Goal: Task Accomplishment & Management: Manage account settings

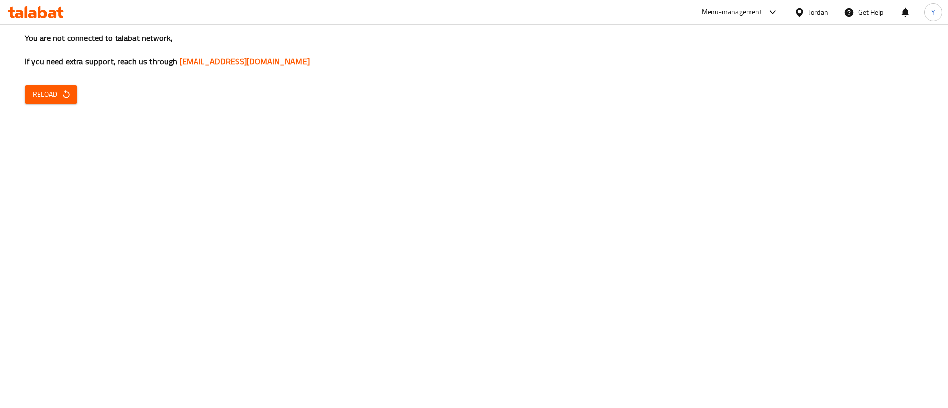
click at [64, 89] on icon "button" at bounding box center [66, 94] width 10 height 10
click at [57, 95] on span "Reload" at bounding box center [51, 94] width 37 height 12
click at [35, 19] on div at bounding box center [36, 12] width 72 height 20
click at [52, 17] on icon at bounding box center [52, 14] width 8 height 8
click at [47, 88] on span "Reload" at bounding box center [51, 94] width 37 height 12
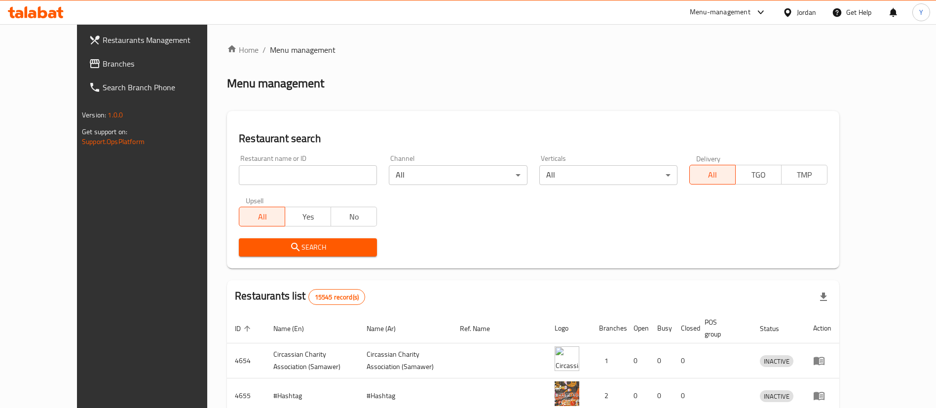
click at [103, 63] on span "Branches" at bounding box center [164, 64] width 123 height 12
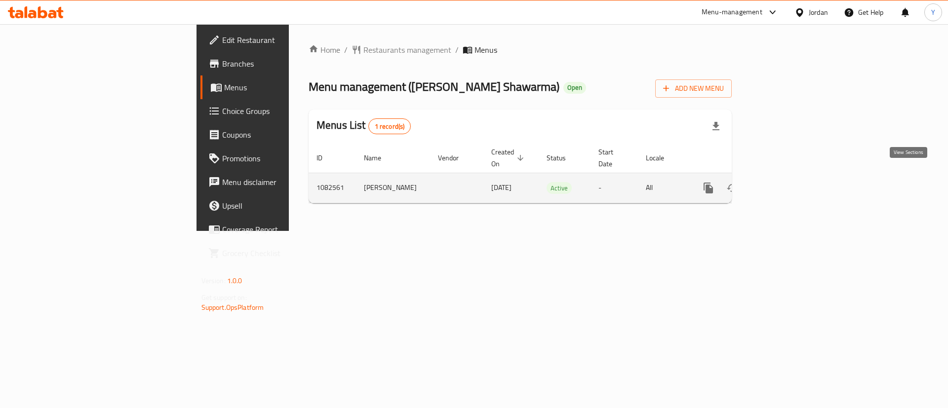
click at [791, 179] on link "enhanced table" at bounding box center [780, 188] width 24 height 24
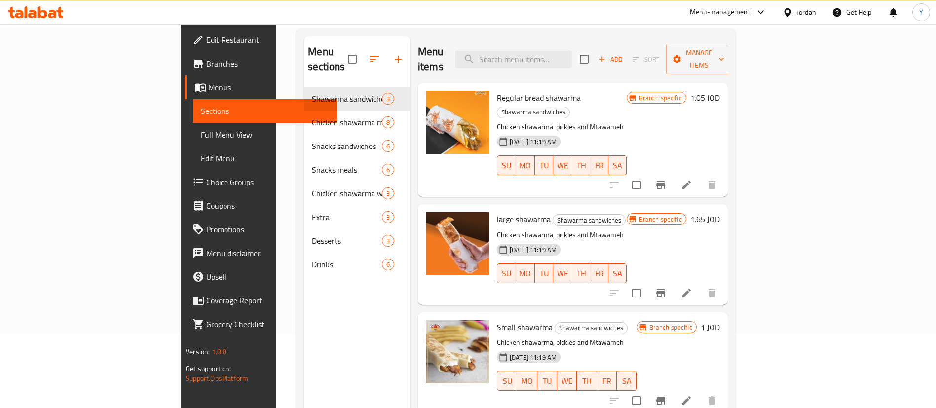
scroll to position [138, 0]
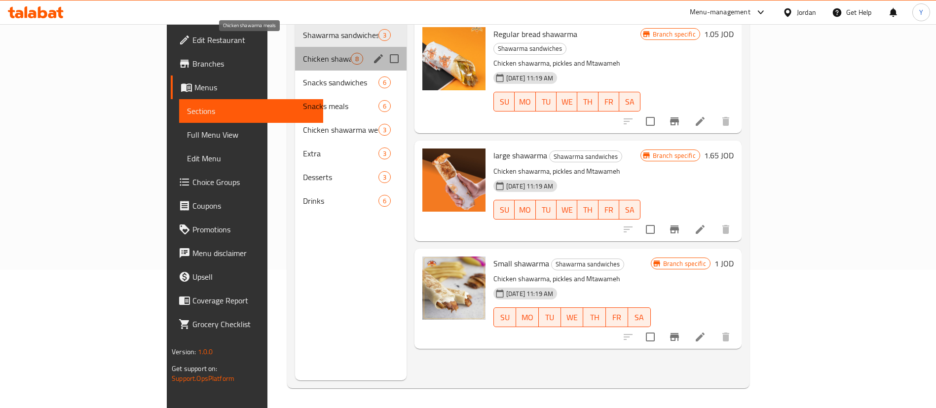
click at [303, 53] on span "Chicken shawarma meals" at bounding box center [327, 59] width 48 height 12
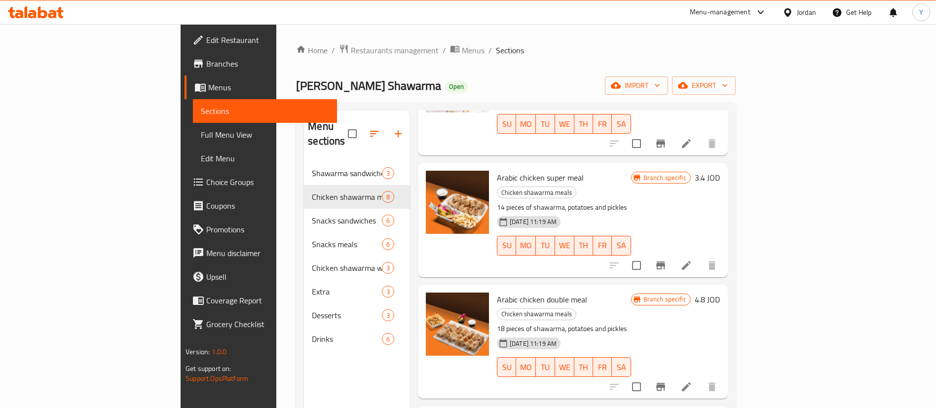
scroll to position [444, 0]
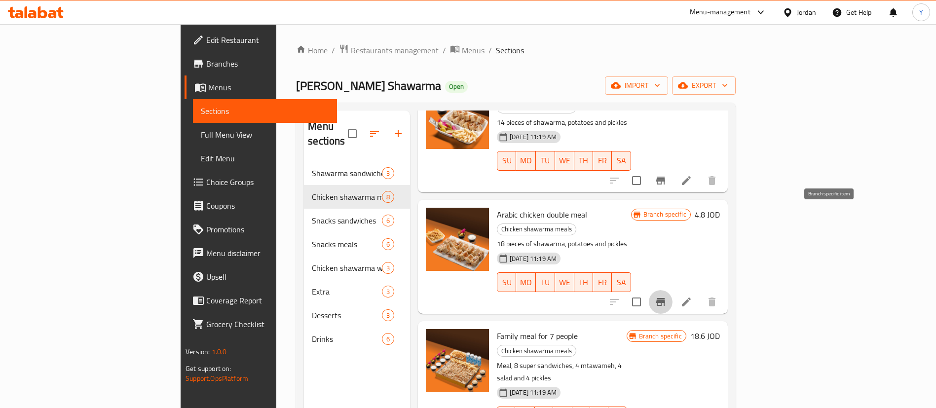
click at [665, 298] on icon "Branch-specific-item" at bounding box center [661, 302] width 9 height 8
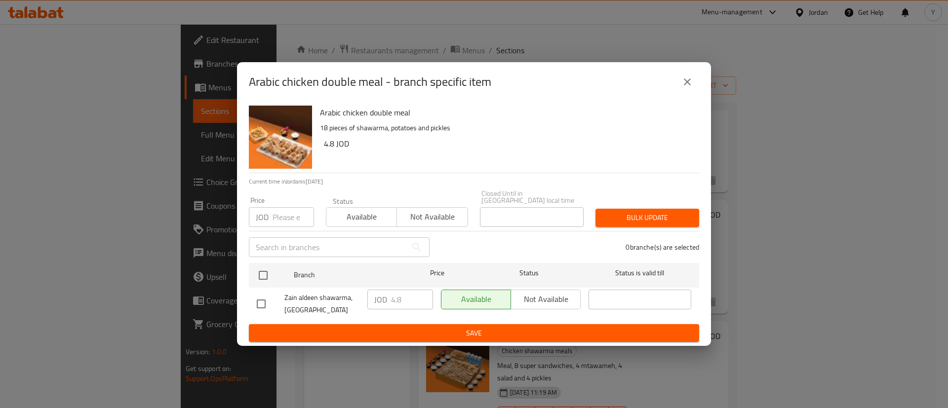
click at [263, 304] on input "checkbox" at bounding box center [261, 304] width 21 height 21
checkbox input "true"
drag, startPoint x: 408, startPoint y: 300, endPoint x: 338, endPoint y: 300, distance: 70.1
click at [338, 300] on div "Zain aldeen shawarma, Alshaab Mall JOD 4.8 ​ Available Not available ​" at bounding box center [474, 304] width 442 height 37
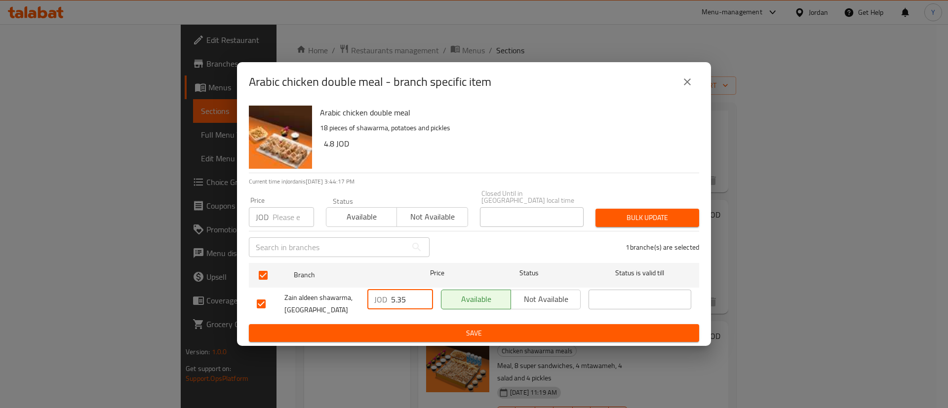
type input "5.35"
click at [489, 334] on span "Save" at bounding box center [474, 333] width 434 height 12
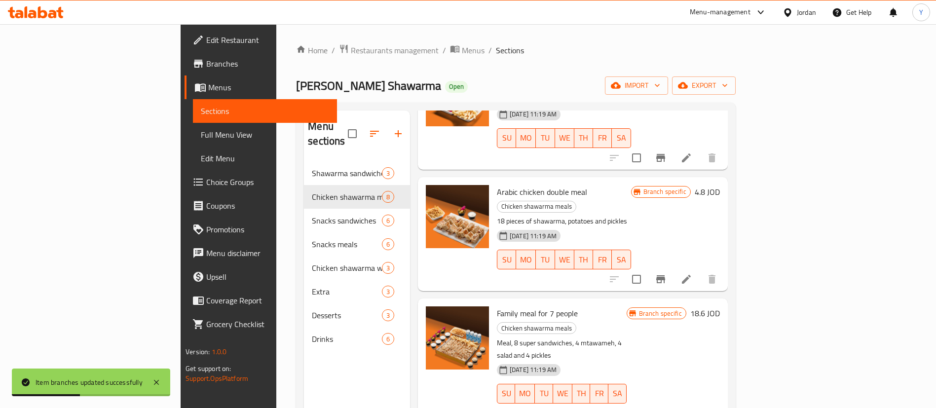
scroll to position [479, 0]
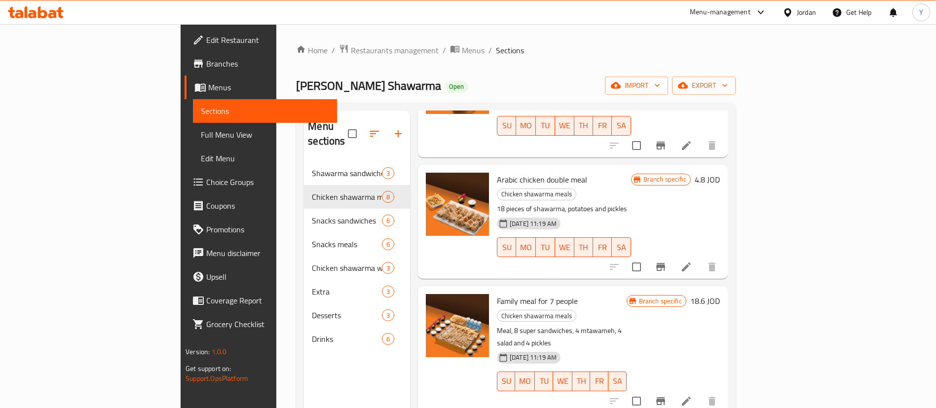
click at [51, 17] on icon at bounding box center [52, 14] width 8 height 8
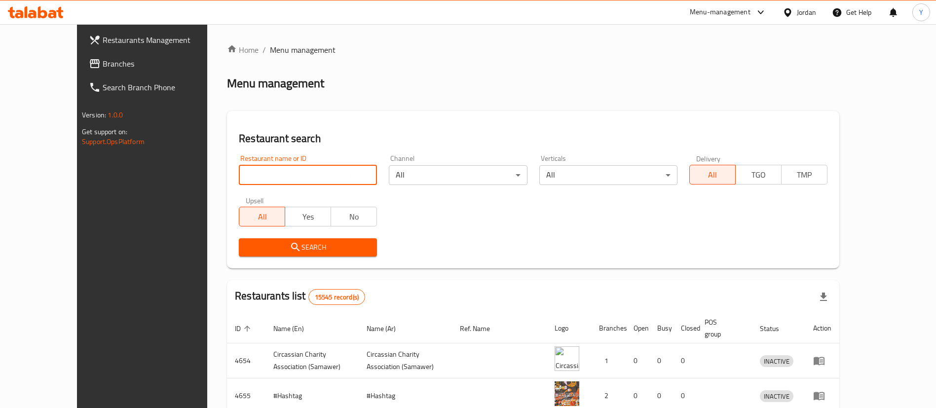
drag, startPoint x: 249, startPoint y: 176, endPoint x: 254, endPoint y: 203, distance: 27.6
click at [249, 176] on input "search" at bounding box center [308, 175] width 138 height 20
paste input "707293"
type input "707293"
click at [103, 64] on span "Branches" at bounding box center [164, 64] width 123 height 12
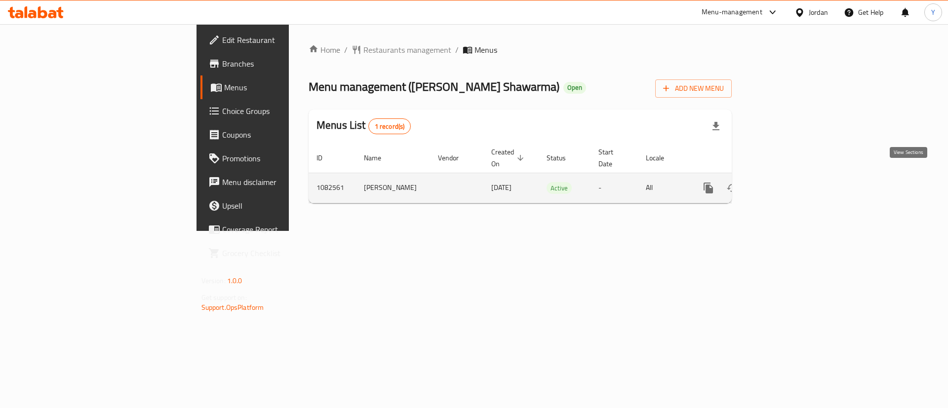
click at [791, 180] on link "enhanced table" at bounding box center [780, 188] width 24 height 24
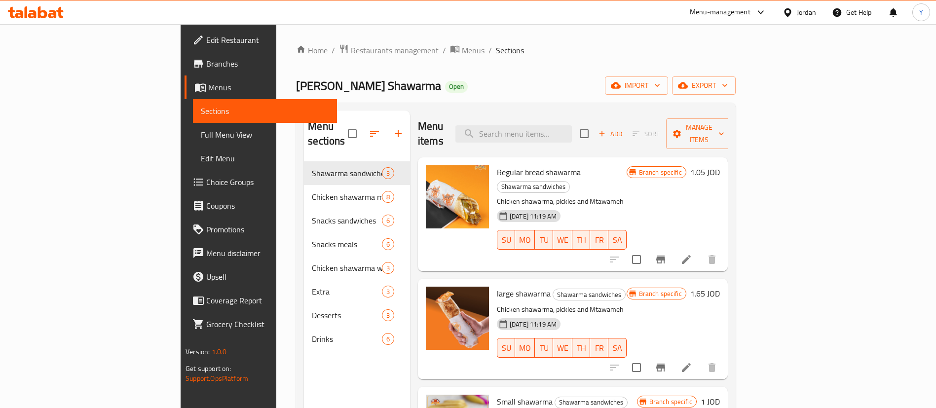
scroll to position [138, 0]
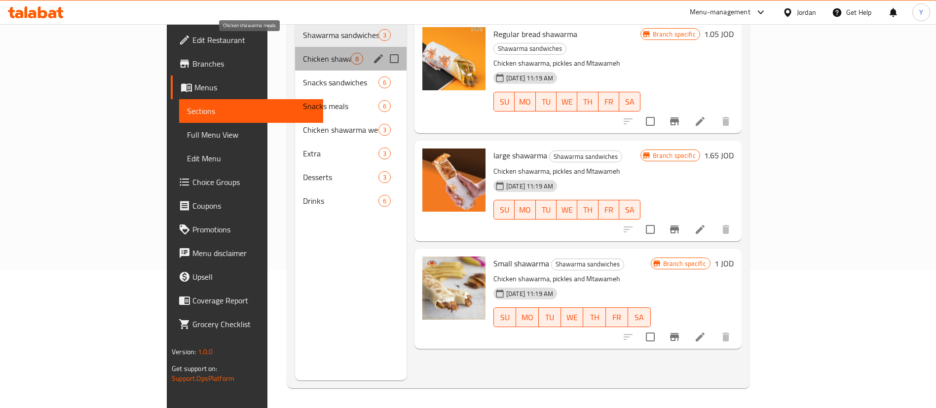
click at [303, 53] on span "Chicken shawarma meals" at bounding box center [327, 59] width 48 height 12
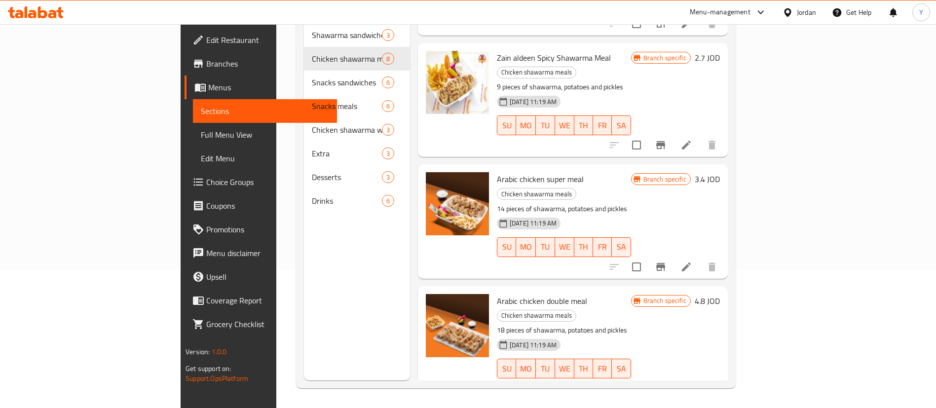
scroll to position [296, 0]
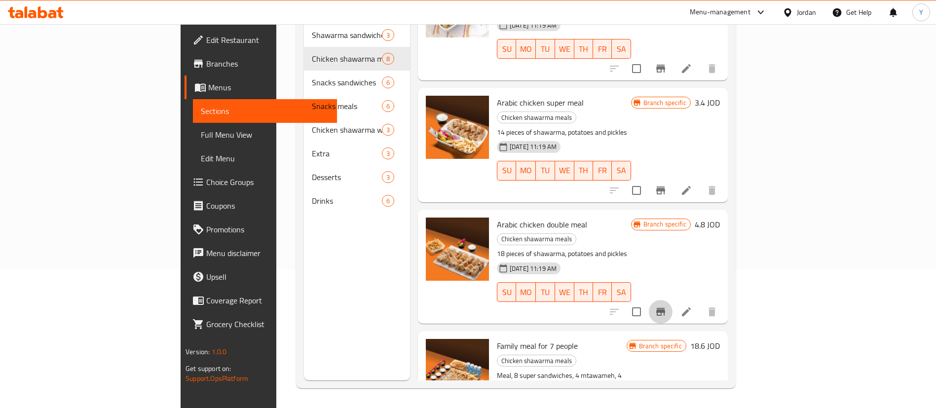
click at [673, 300] on button "Branch-specific-item" at bounding box center [661, 312] width 24 height 24
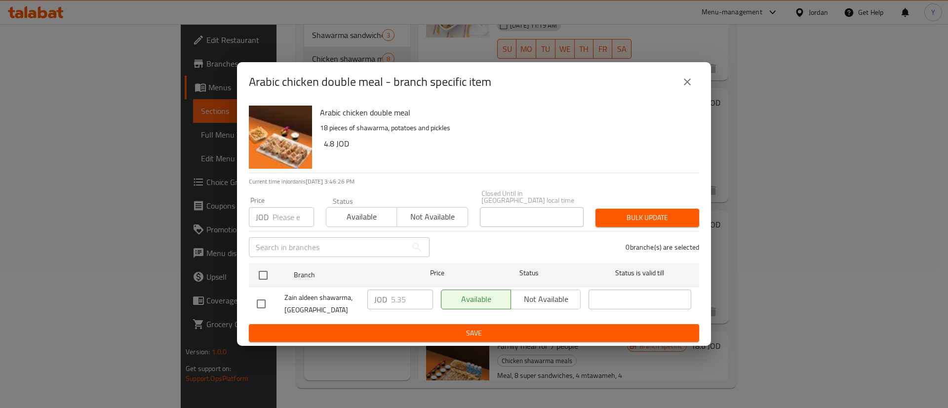
click at [457, 332] on span "Save" at bounding box center [474, 333] width 434 height 12
click at [252, 288] on li "Zain aldeen shawarma, Alshaab Mall JOD 5.35 ​ Available Not available ​" at bounding box center [474, 304] width 450 height 33
click at [262, 299] on input "checkbox" at bounding box center [261, 304] width 21 height 21
checkbox input "true"
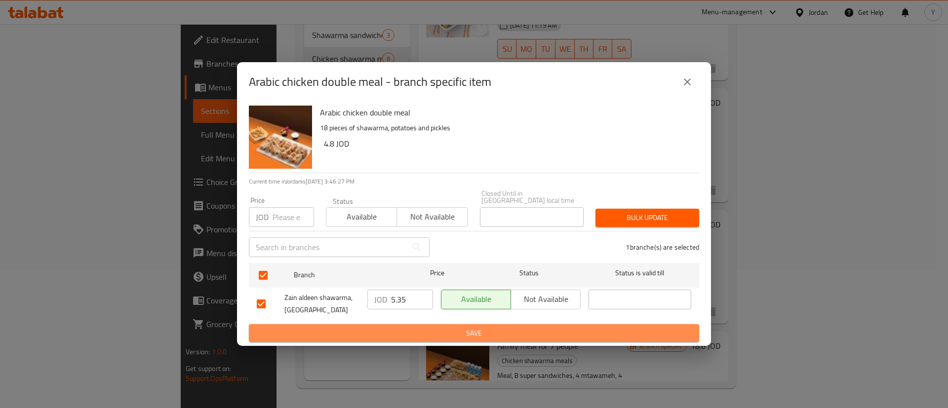
click at [400, 331] on span "Save" at bounding box center [474, 333] width 434 height 12
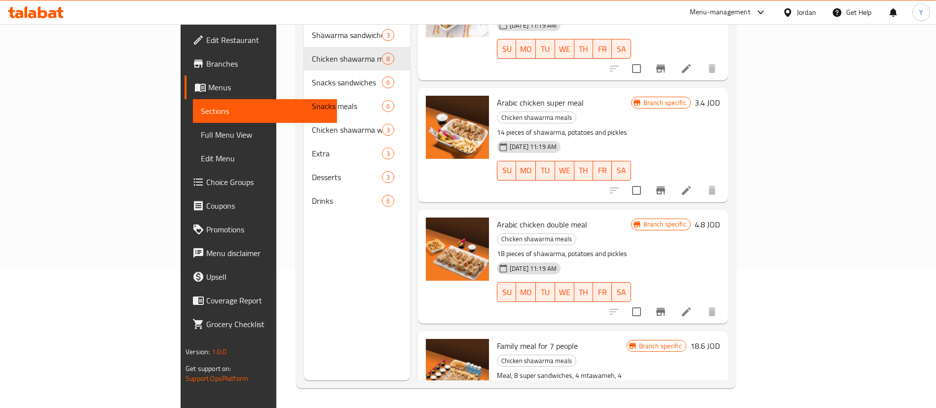
click at [54, 17] on icon at bounding box center [52, 14] width 8 height 8
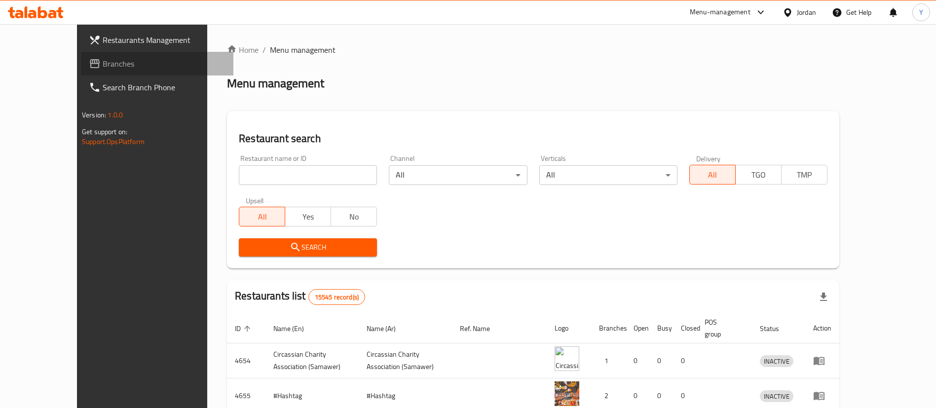
click at [84, 56] on link "Branches" at bounding box center [157, 64] width 153 height 24
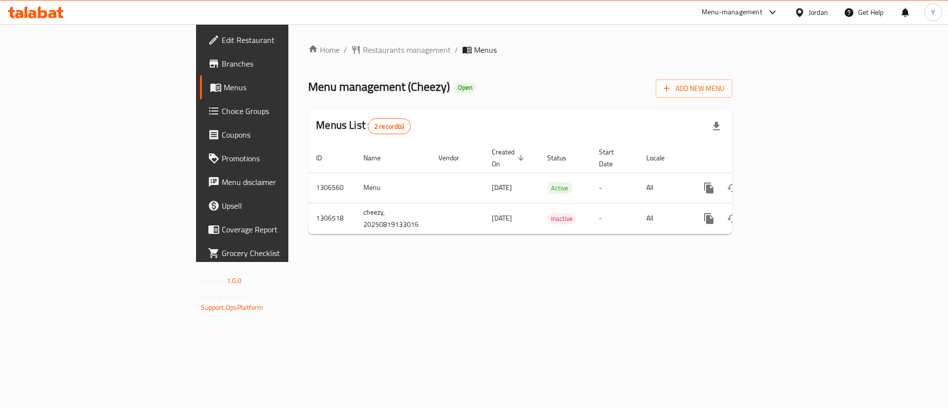
click at [222, 64] on span "Branches" at bounding box center [284, 64] width 125 height 12
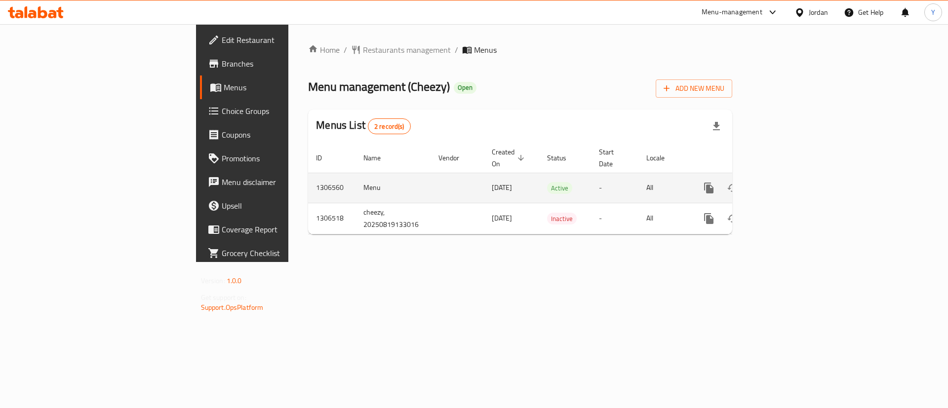
click at [786, 182] on icon "enhanced table" at bounding box center [780, 188] width 12 height 12
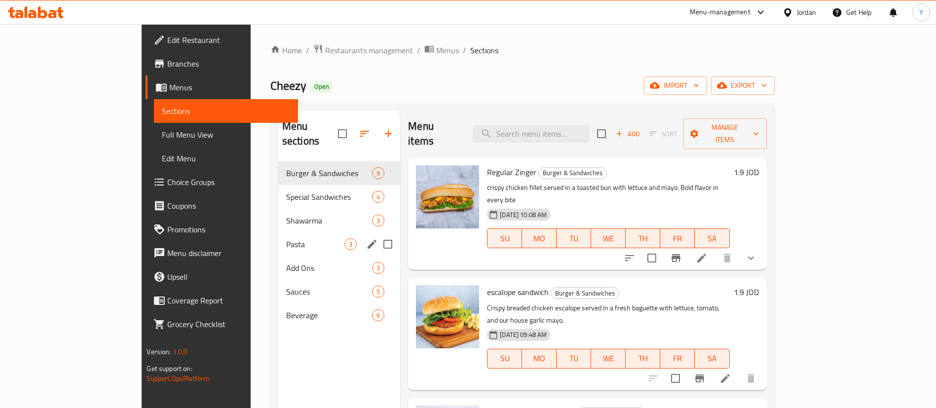
click at [278, 236] on div "Pasta 3" at bounding box center [339, 245] width 122 height 24
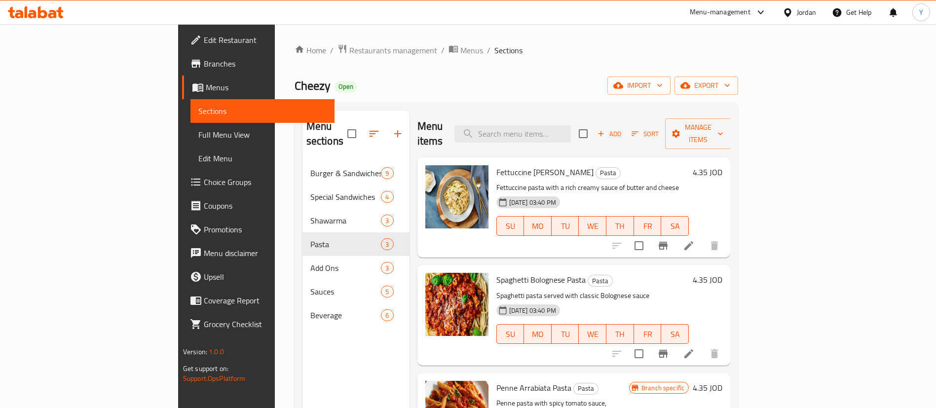
click at [695, 240] on icon at bounding box center [689, 246] width 12 height 12
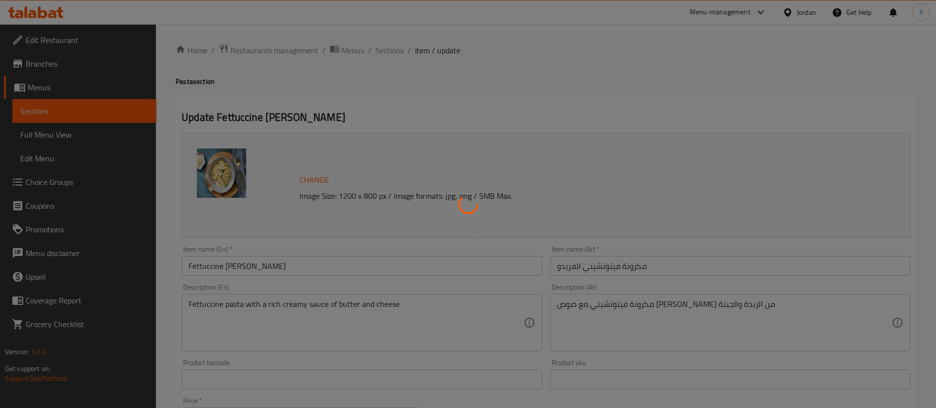
scroll to position [296, 0]
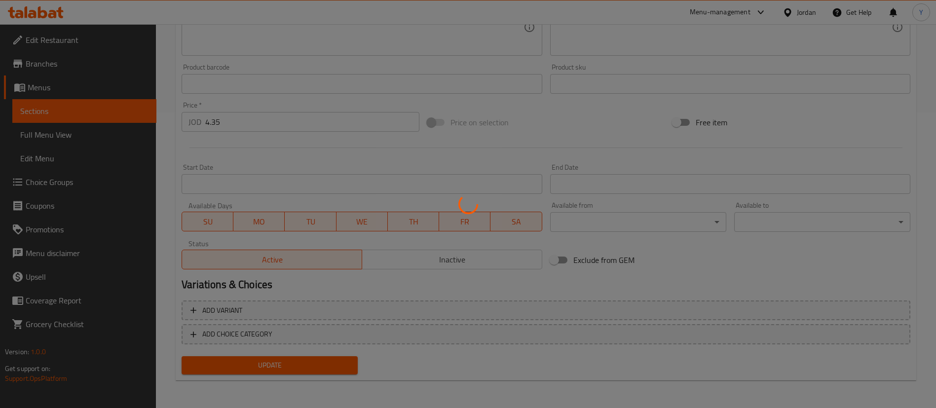
click at [267, 339] on div at bounding box center [468, 204] width 936 height 408
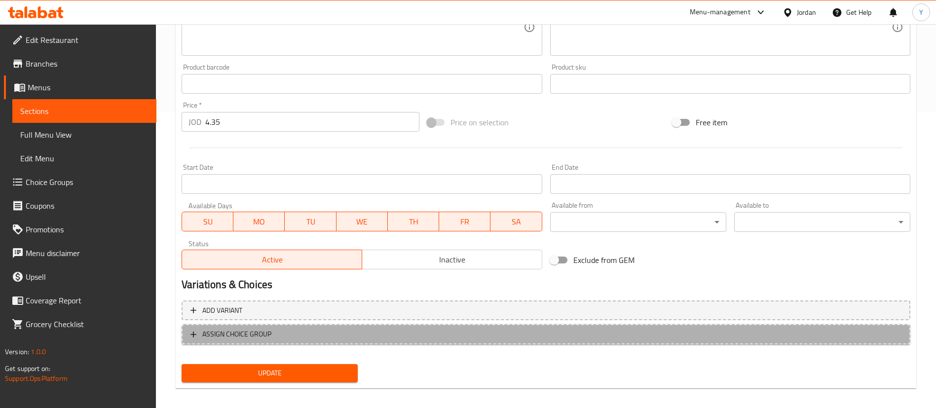
click at [259, 340] on span "ASSIGN CHOICE GROUP" at bounding box center [236, 334] width 69 height 12
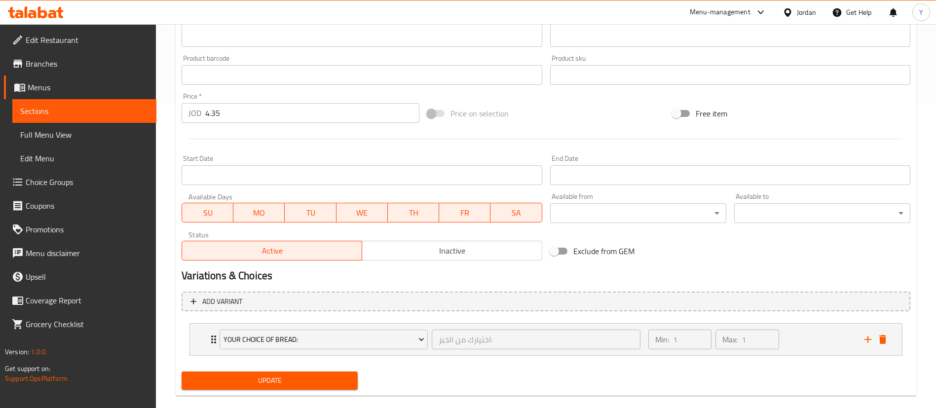
scroll to position [320, 0]
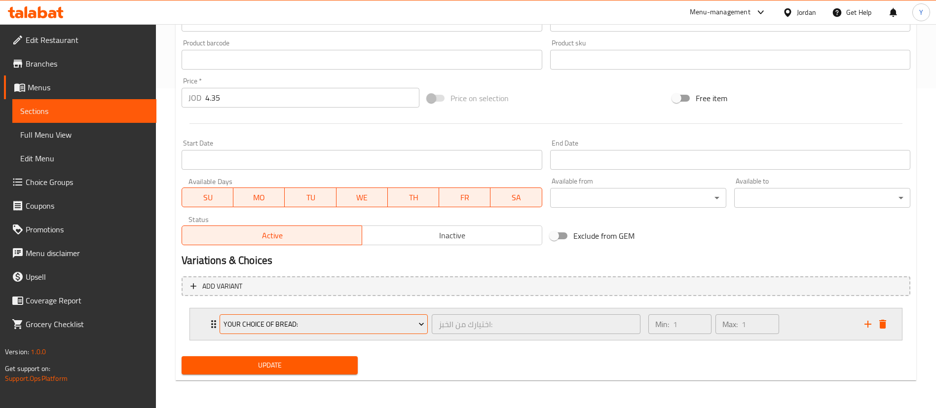
click at [337, 331] on button "Your Choice Of Bread:" at bounding box center [324, 324] width 208 height 20
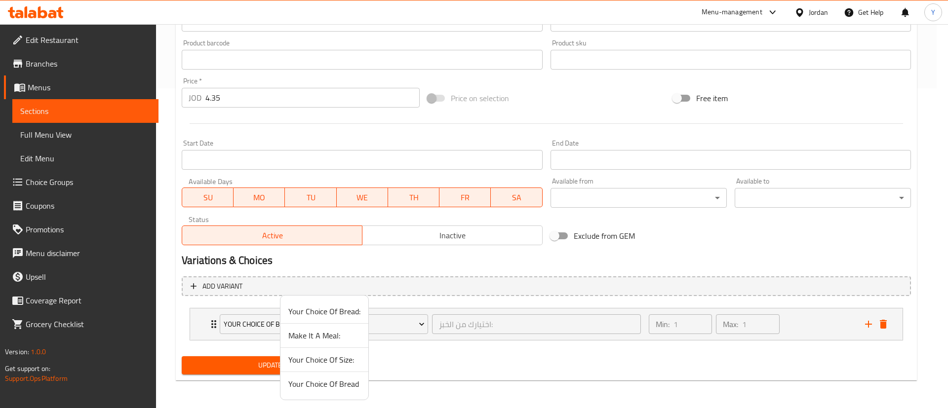
click at [435, 390] on div at bounding box center [474, 204] width 948 height 408
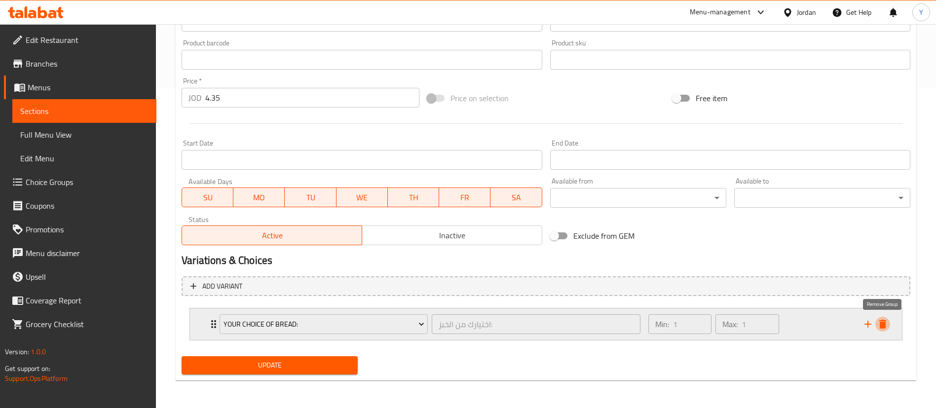
click at [884, 322] on icon "delete" at bounding box center [883, 324] width 7 height 9
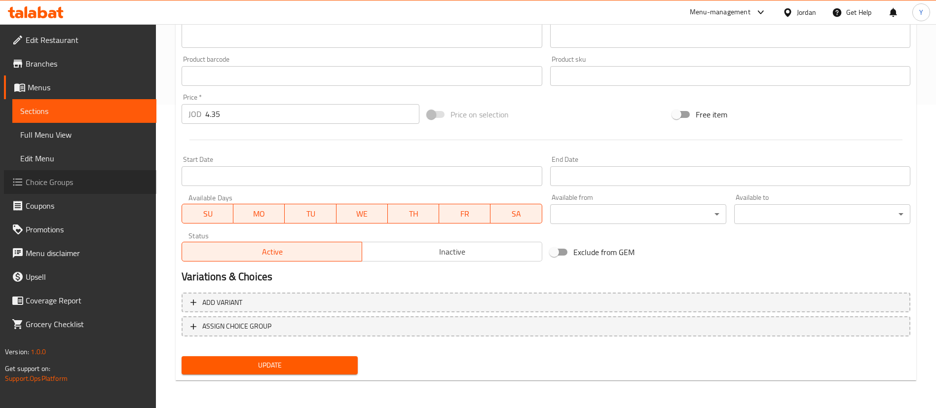
click at [52, 180] on span "Choice Groups" at bounding box center [87, 182] width 123 height 12
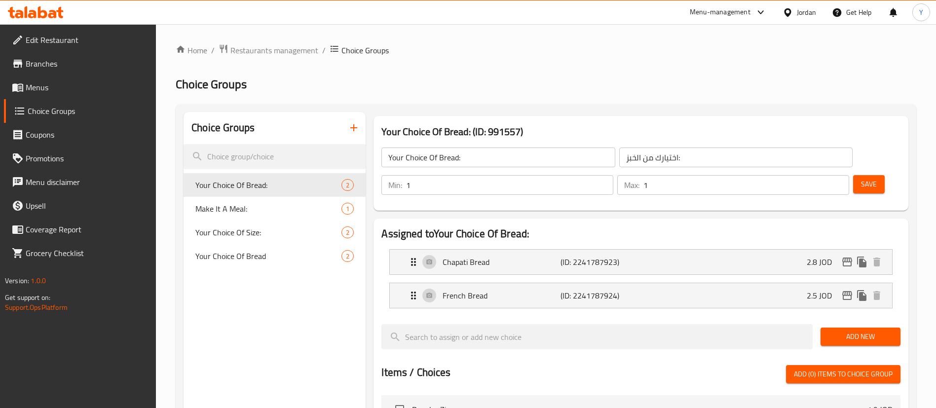
click at [352, 134] on button "button" at bounding box center [354, 128] width 24 height 24
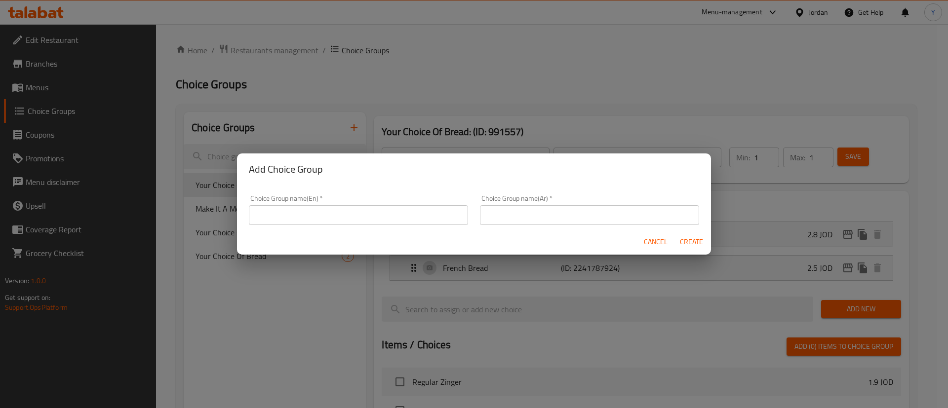
drag, startPoint x: 336, startPoint y: 226, endPoint x: 341, endPoint y: 220, distance: 7.7
click at [337, 224] on div "Choice Group name(En)   * Choice Group name(En) *" at bounding box center [358, 210] width 231 height 42
click at [321, 208] on input "text" at bounding box center [358, 215] width 219 height 20
type input "Add Chicken"
click at [561, 219] on input "text" at bounding box center [589, 215] width 219 height 20
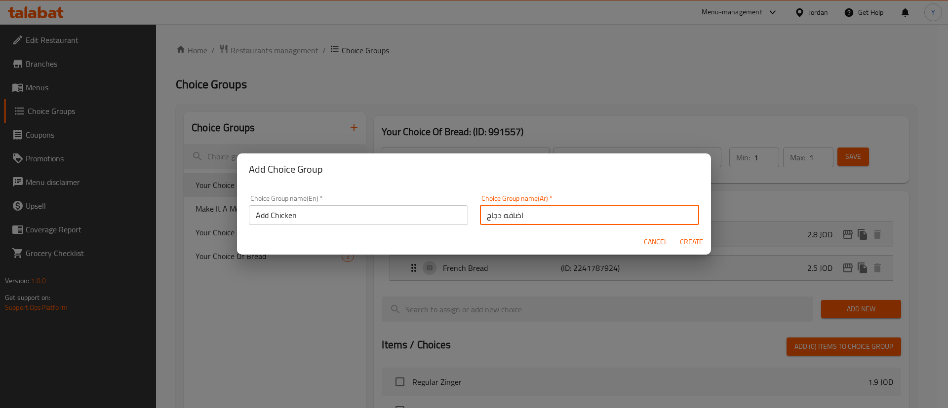
type input "اضافه دجاج"
drag, startPoint x: 693, startPoint y: 243, endPoint x: 315, endPoint y: 281, distance: 379.1
click at [692, 242] on span "Create" at bounding box center [691, 242] width 24 height 12
type input "Add Chicken"
type input "اضافه دجاج"
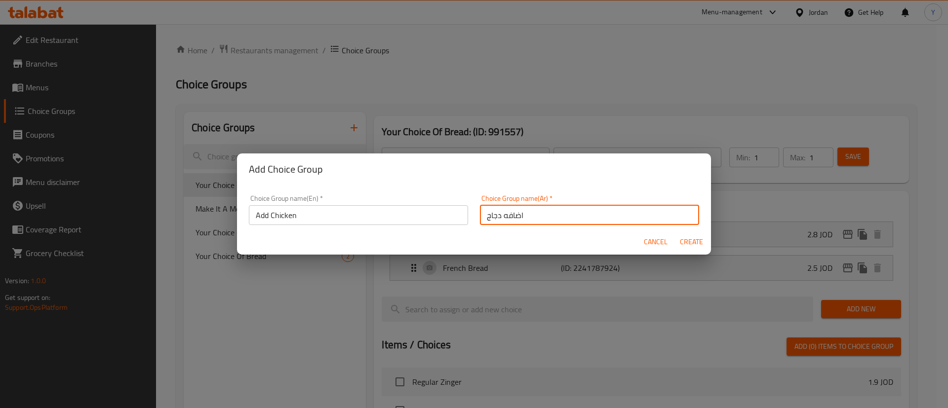
type input "0"
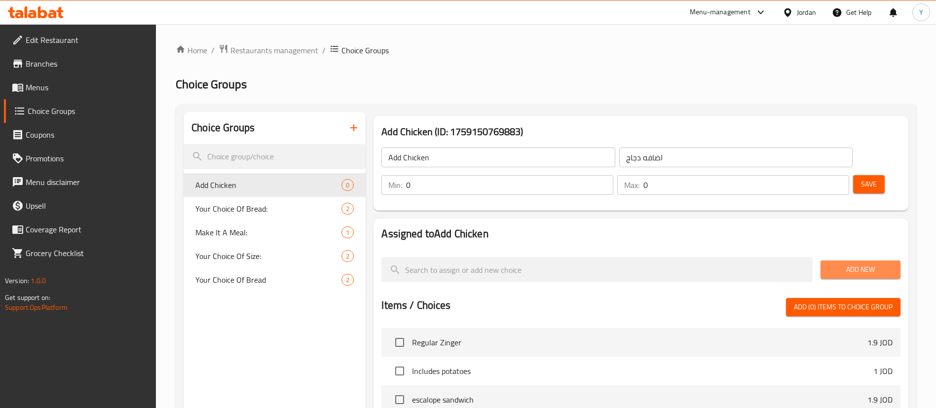
click at [869, 264] on span "Add New" at bounding box center [861, 270] width 64 height 12
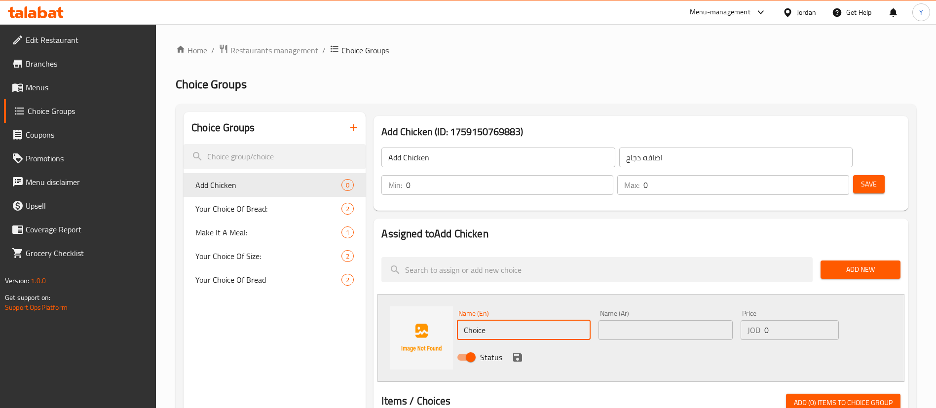
drag, startPoint x: 498, startPoint y: 306, endPoint x: 380, endPoint y: 292, distance: 118.8
click at [389, 297] on div "Name (En) Choice Name (En) Name (Ar) Name (Ar) Price JOD 0 Price Status" at bounding box center [641, 338] width 527 height 88
type input "}"
type input "Chicken"
click at [667, 320] on input "text" at bounding box center [666, 330] width 134 height 20
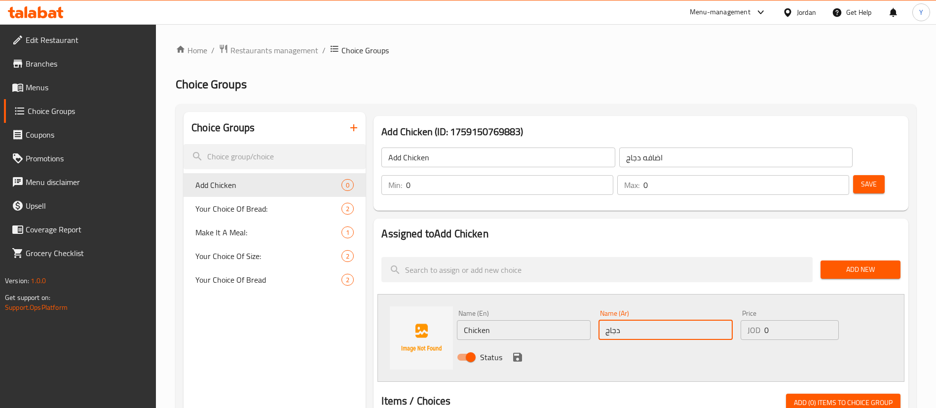
type input "دجاج"
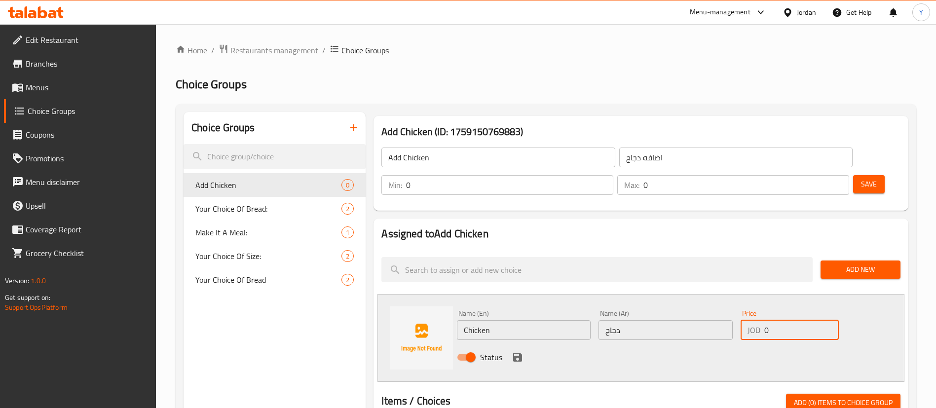
drag, startPoint x: 751, startPoint y: 302, endPoint x: 728, endPoint y: 300, distance: 23.7
click at [728, 306] on div "Name (En) Chicken Name (En) Name (Ar) دجاج Name (Ar) Price JOD 0 Price Status" at bounding box center [665, 338] width 425 height 65
type input "1.5"
click at [512, 351] on icon "save" at bounding box center [518, 357] width 12 height 12
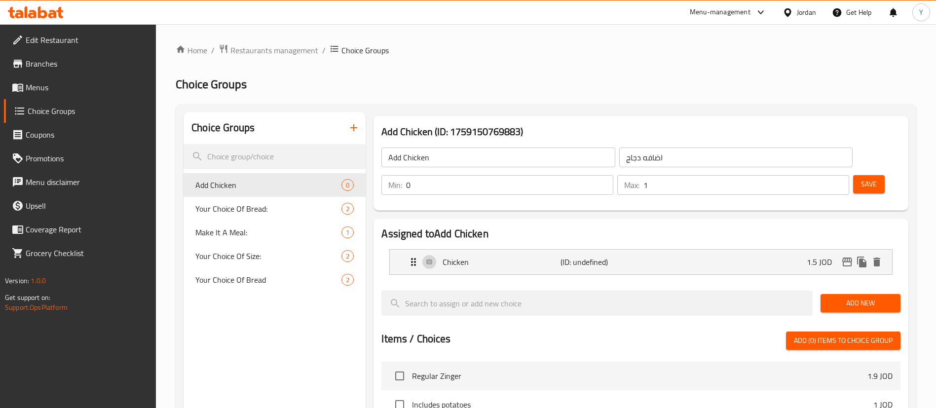
type input "1"
click at [821, 175] on input "1" at bounding box center [747, 185] width 206 height 20
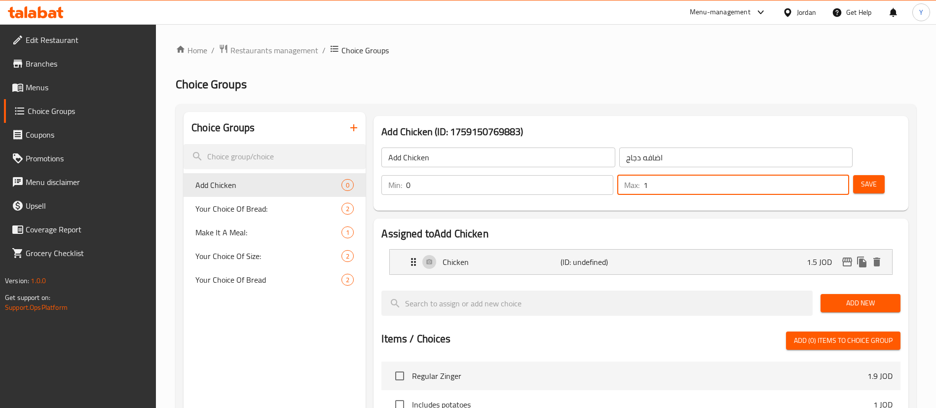
click at [861, 178] on span "Save" at bounding box center [869, 184] width 16 height 12
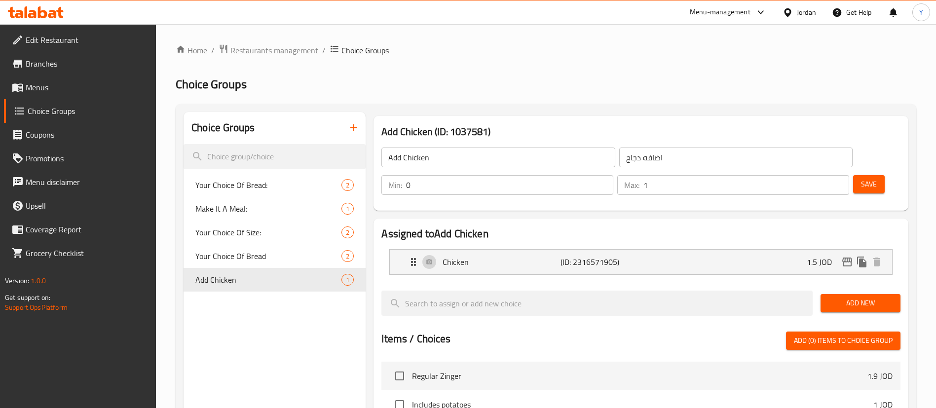
drag, startPoint x: 50, startPoint y: 91, endPoint x: 147, endPoint y: 110, distance: 98.0
click at [50, 91] on span "Menus" at bounding box center [87, 87] width 123 height 12
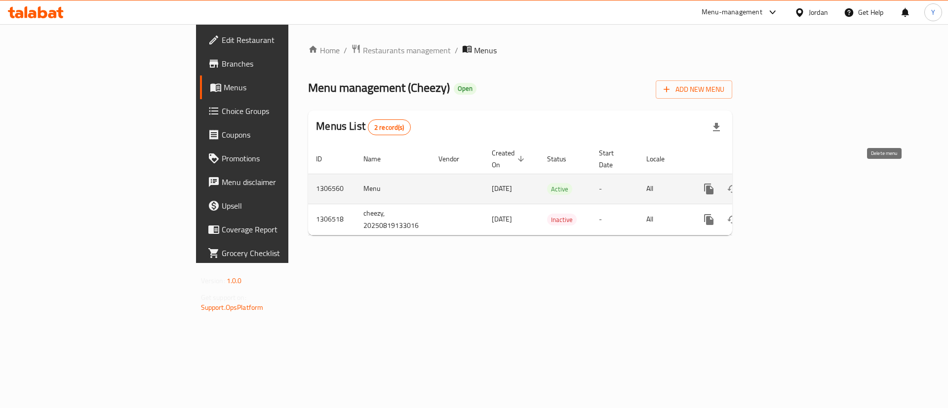
click at [792, 183] on link "enhanced table" at bounding box center [780, 189] width 24 height 24
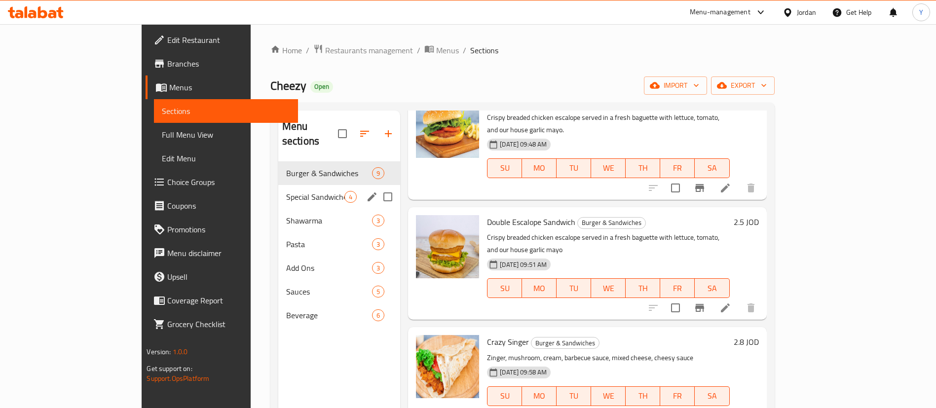
scroll to position [222, 0]
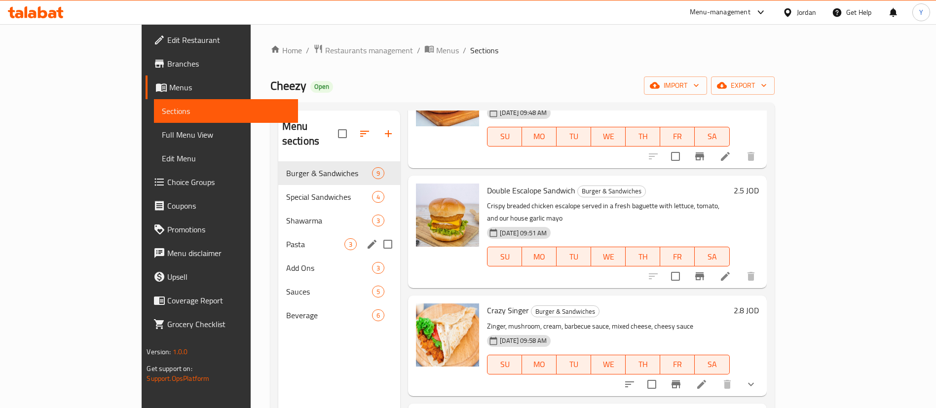
click at [286, 238] on span "Pasta" at bounding box center [315, 244] width 58 height 12
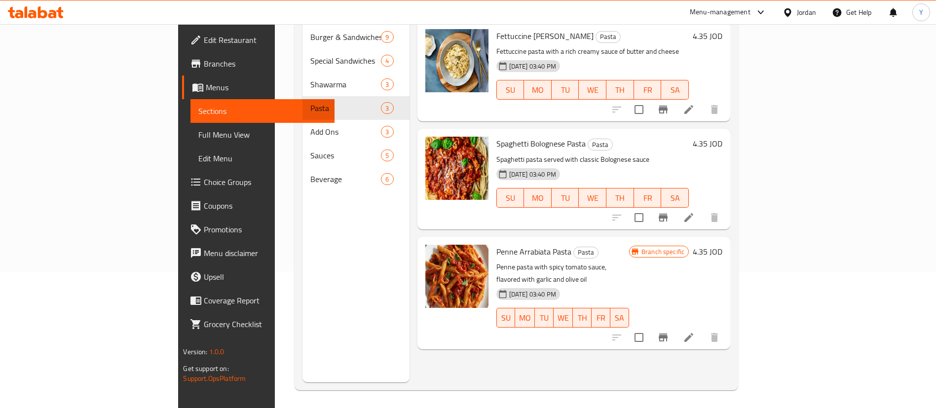
scroll to position [138, 0]
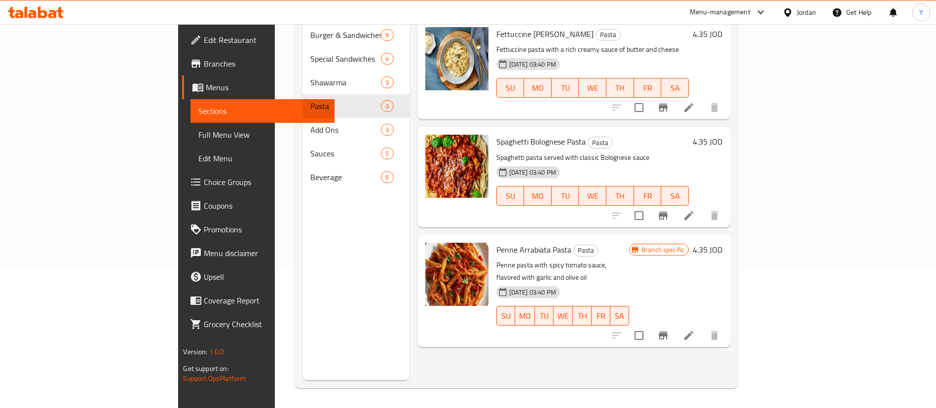
click at [695, 102] on icon at bounding box center [689, 108] width 12 height 12
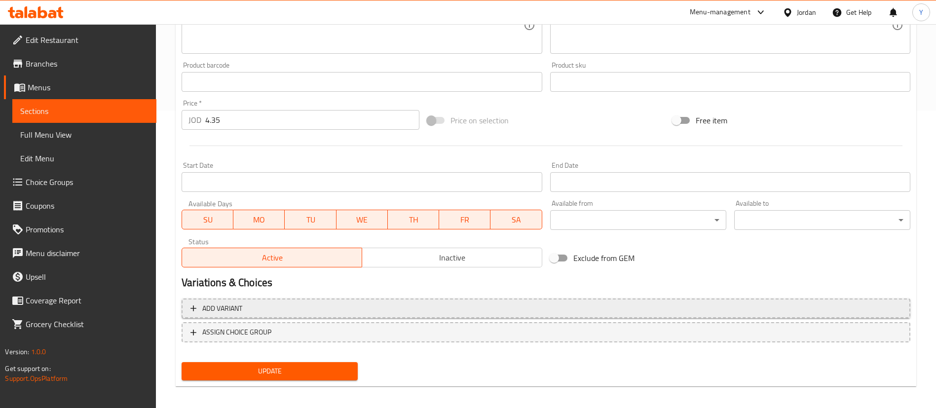
scroll to position [304, 0]
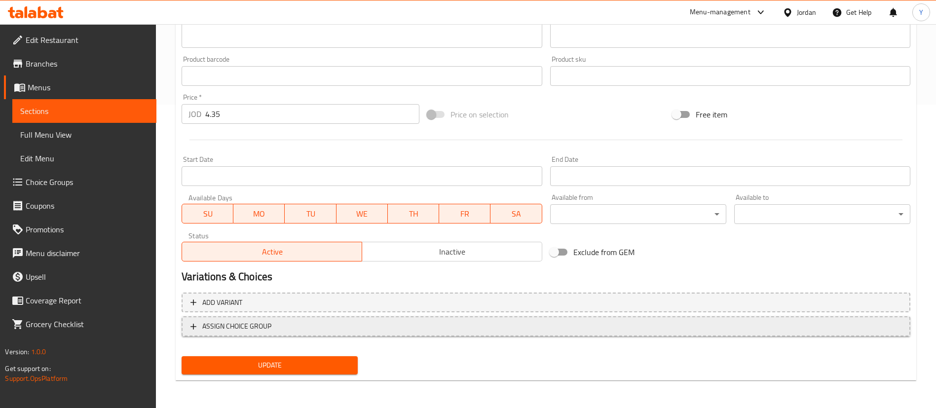
click at [261, 325] on span "ASSIGN CHOICE GROUP" at bounding box center [236, 326] width 69 height 12
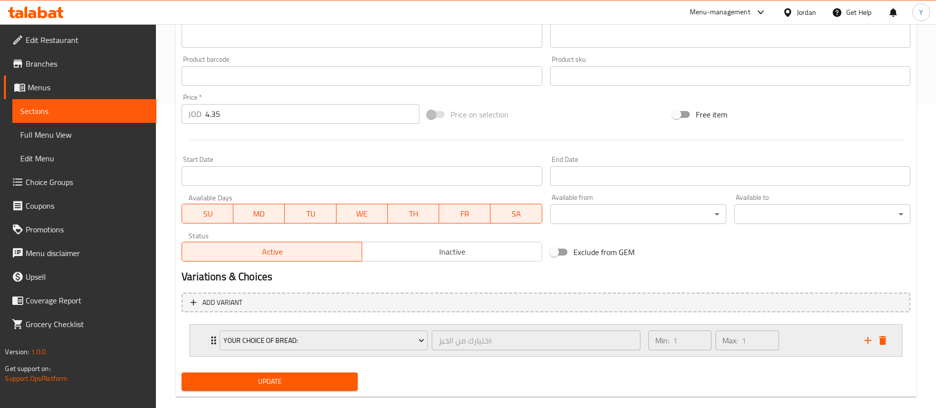
click at [285, 353] on div "Your Choice Of Bread: اختيارك من الخبز: ​" at bounding box center [430, 341] width 433 height 32
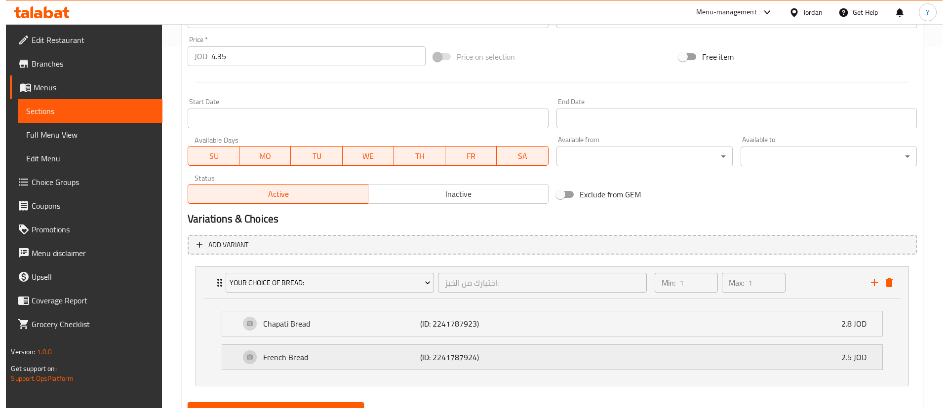
scroll to position [407, 0]
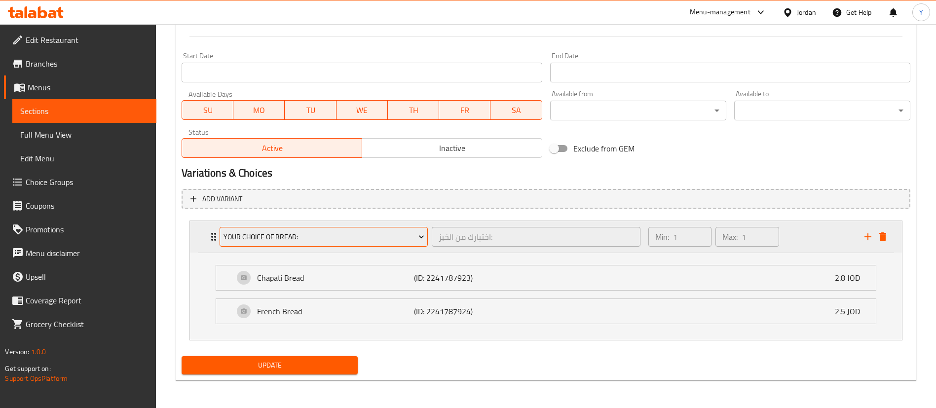
click at [308, 238] on span "Your Choice Of Bread:" at bounding box center [324, 237] width 201 height 12
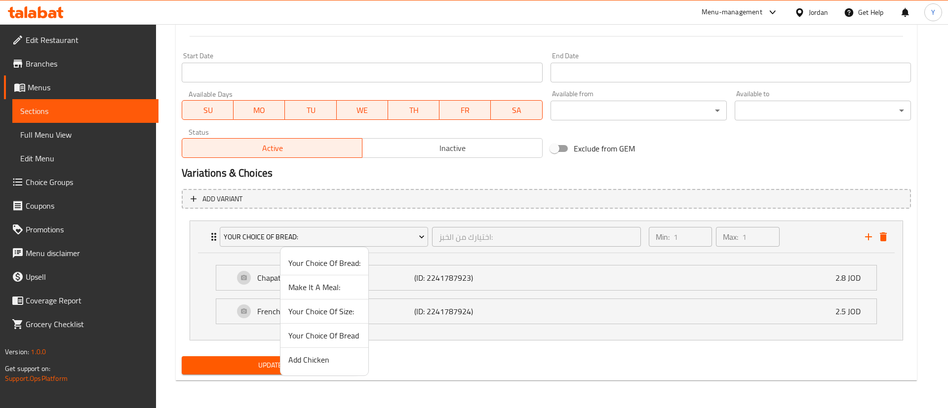
click at [316, 364] on span "Add Chicken" at bounding box center [324, 360] width 72 height 12
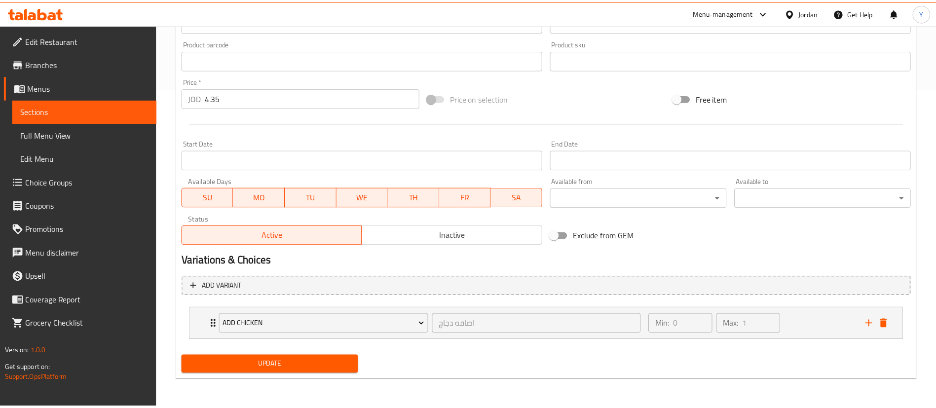
scroll to position [320, 0]
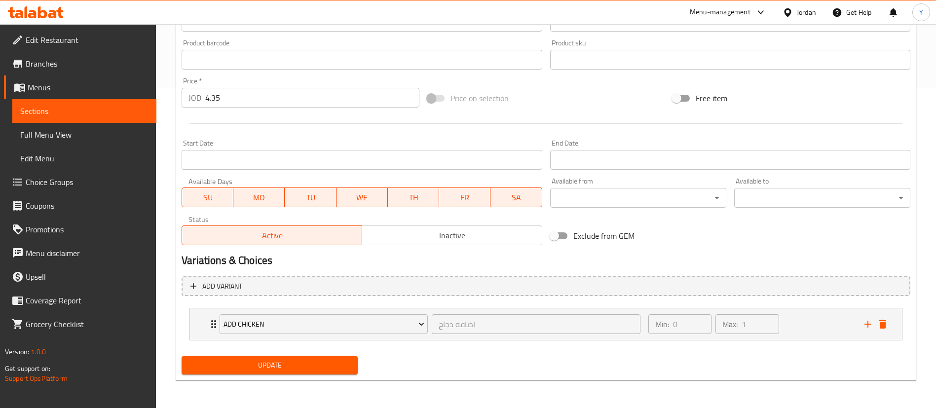
click at [257, 360] on span "Update" at bounding box center [270, 365] width 160 height 12
click at [24, 8] on icon at bounding box center [36, 12] width 56 height 12
